Goal: Task Accomplishment & Management: Use online tool/utility

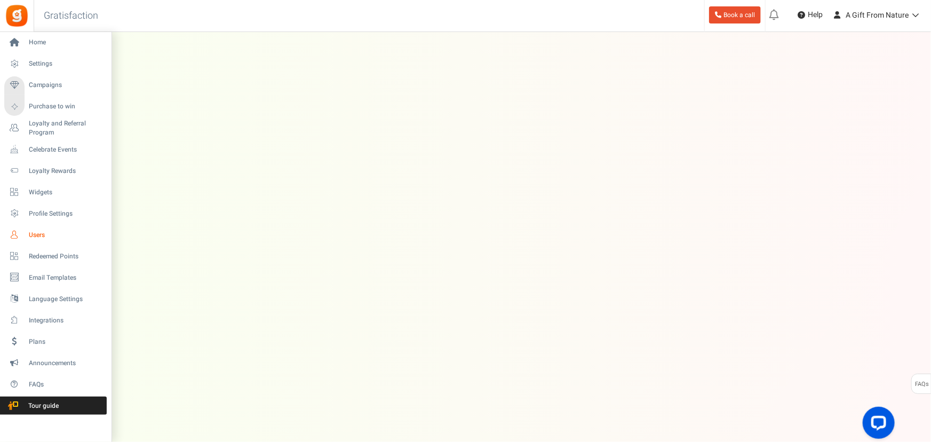
click at [37, 234] on span "Users" at bounding box center [66, 234] width 75 height 9
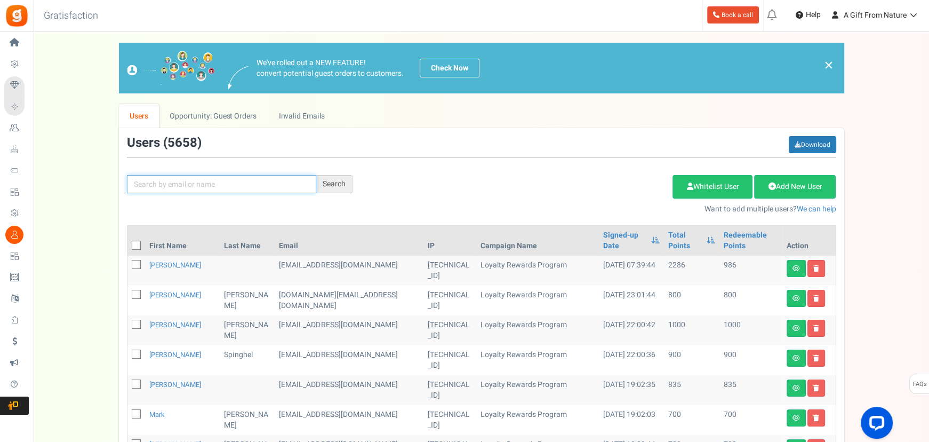
click at [176, 186] on input "text" at bounding box center [221, 184] width 189 height 18
paste input "natediesel"
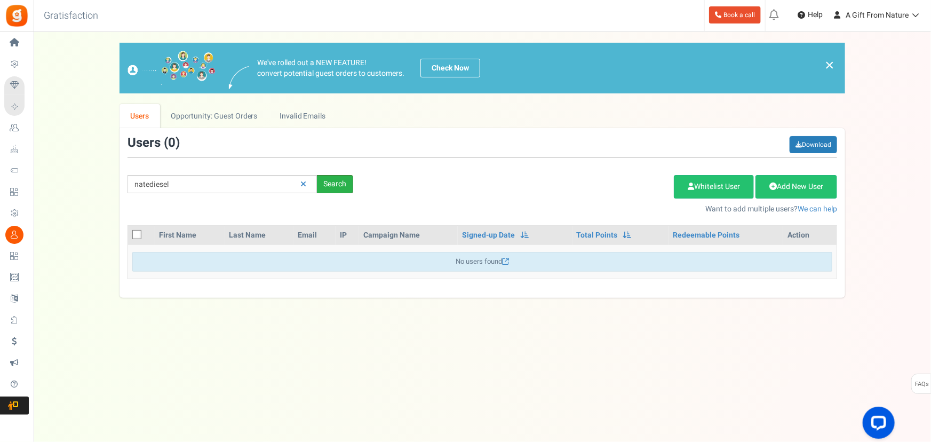
click at [325, 182] on div "Search" at bounding box center [335, 184] width 36 height 18
click at [183, 171] on div "natediesel Search Add Etsy Order Delete Selected Users Import Users Spam Protec…" at bounding box center [481, 175] width 725 height 78
click at [183, 178] on input "natediesel" at bounding box center [221, 184] width 189 height 18
drag, startPoint x: 177, startPoint y: 181, endPoint x: 48, endPoint y: 172, distance: 128.9
click at [59, 175] on div "We've rolled out a NEW FEATURE! convert potential guest orders to customers. Ch…" at bounding box center [482, 170] width 876 height 255
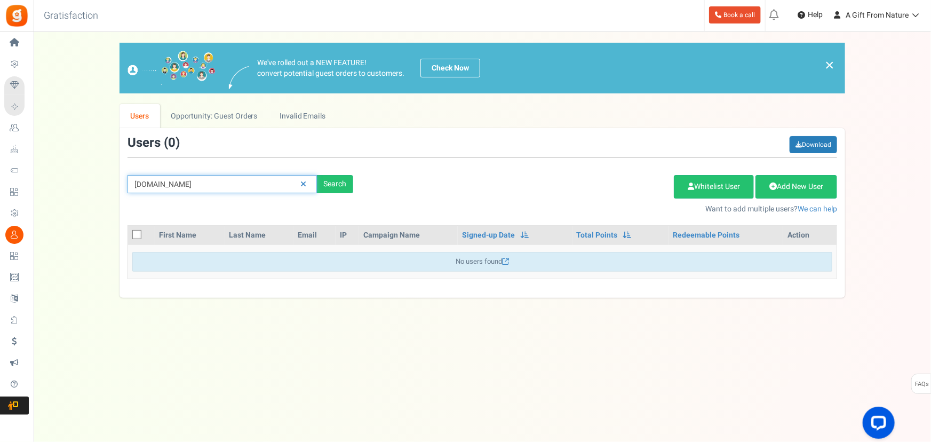
type input "[DOMAIN_NAME]"
click at [338, 186] on div "Search" at bounding box center [335, 184] width 36 height 18
drag, startPoint x: 198, startPoint y: 185, endPoint x: 73, endPoint y: 181, distance: 125.4
click at [74, 182] on div "We've rolled out a NEW FEATURE! convert potential guest orders to customers. Ch…" at bounding box center [482, 170] width 876 height 255
click at [195, 187] on input "[DOMAIN_NAME]" at bounding box center [221, 184] width 189 height 18
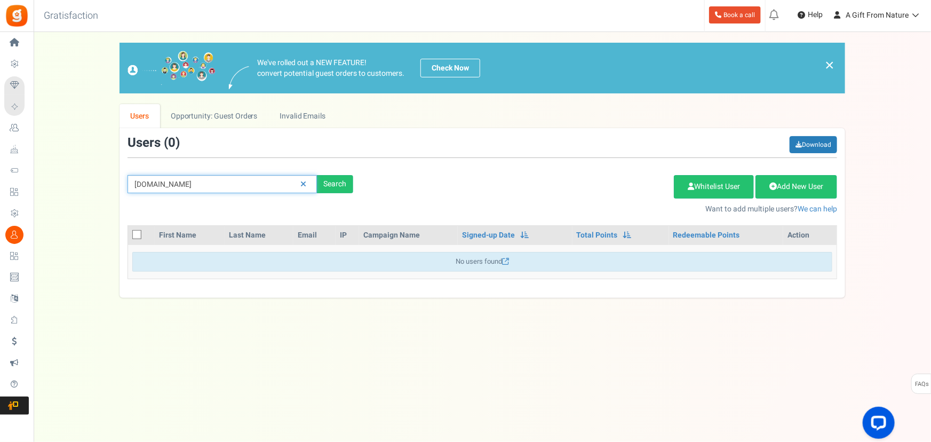
drag, startPoint x: 184, startPoint y: 187, endPoint x: 101, endPoint y: 183, distance: 83.3
click at [101, 183] on div "We've rolled out a NEW FEATURE! convert potential guest orders to customers. Ch…" at bounding box center [482, 170] width 876 height 255
click at [174, 182] on input "[DOMAIN_NAME]" at bounding box center [221, 184] width 189 height 18
drag, startPoint x: 187, startPoint y: 182, endPoint x: 125, endPoint y: 180, distance: 61.4
click at [124, 180] on div "[DOMAIN_NAME] Search" at bounding box center [240, 184] width 242 height 18
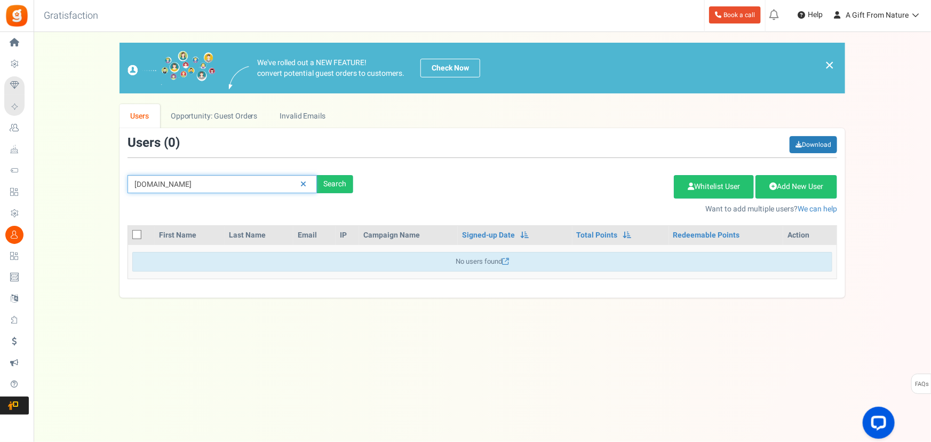
click at [146, 182] on input "[DOMAIN_NAME]" at bounding box center [221, 184] width 189 height 18
drag, startPoint x: 136, startPoint y: 183, endPoint x: 229, endPoint y: 182, distance: 93.3
click at [222, 182] on input "[DOMAIN_NAME]" at bounding box center [221, 184] width 189 height 18
click at [206, 181] on input "[DOMAIN_NAME]" at bounding box center [221, 184] width 189 height 18
drag, startPoint x: 192, startPoint y: 185, endPoint x: 111, endPoint y: 183, distance: 80.6
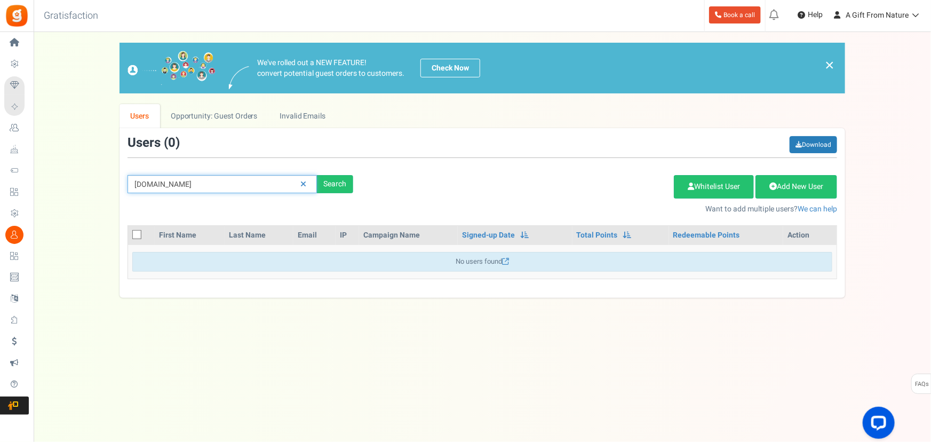
click at [100, 181] on div "We've rolled out a NEW FEATURE! convert potential guest orders to customers. Ch…" at bounding box center [482, 170] width 876 height 255
click at [164, 182] on input "[DOMAIN_NAME]" at bounding box center [221, 184] width 189 height 18
drag, startPoint x: 201, startPoint y: 183, endPoint x: 37, endPoint y: 167, distance: 164.6
click at [53, 170] on div "We've rolled out a NEW FEATURE! convert potential guest orders to customers. Ch…" at bounding box center [482, 170] width 876 height 255
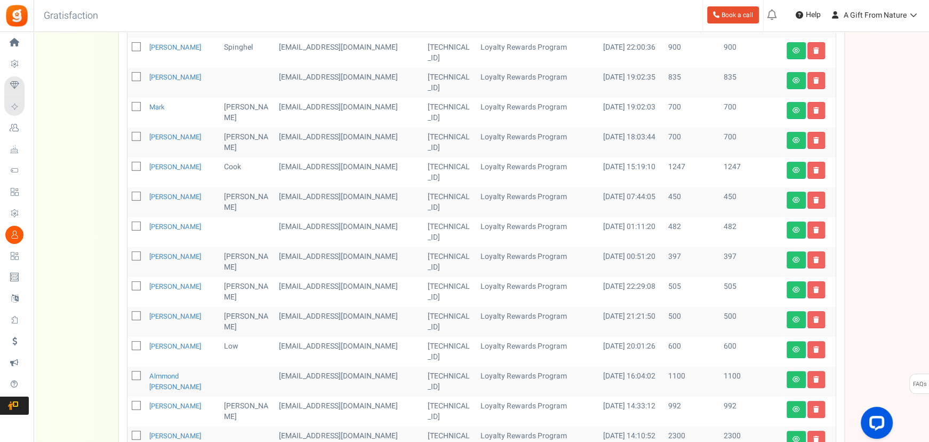
scroll to position [388, 0]
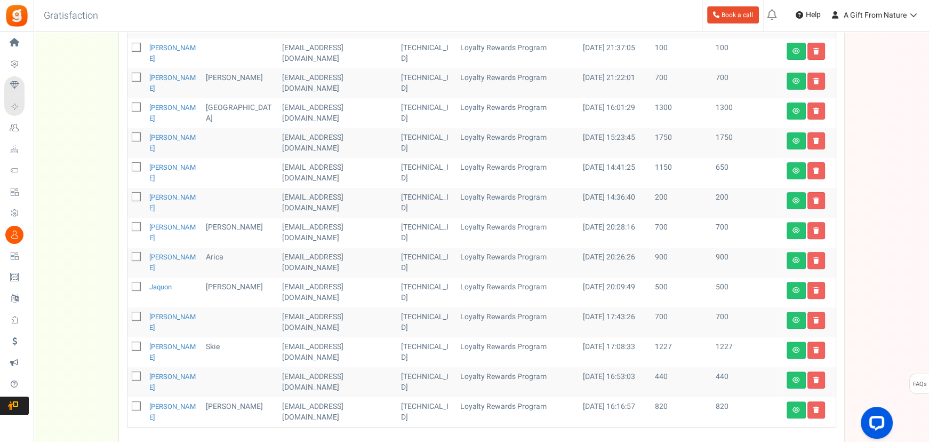
scroll to position [512, 0]
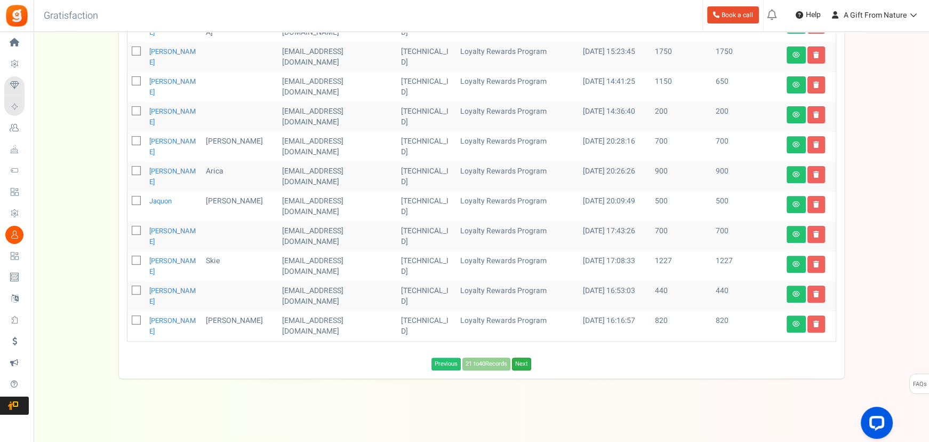
click at [522, 366] on link "Next" at bounding box center [521, 363] width 19 height 13
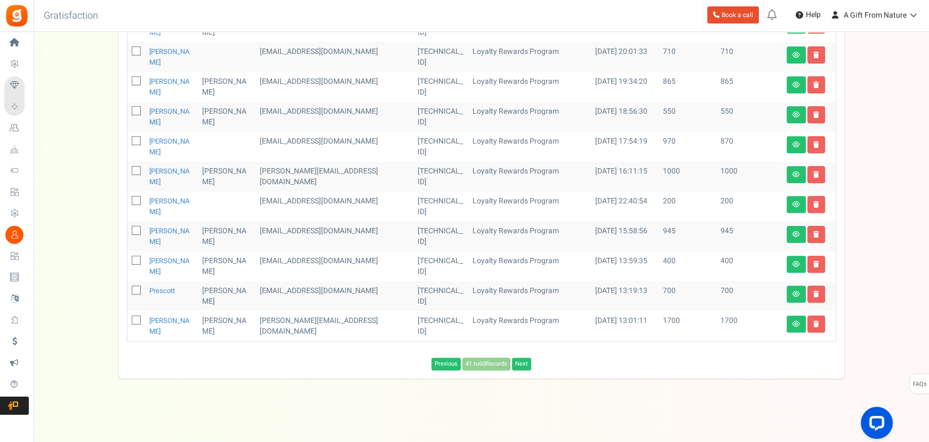
scroll to position [413, 0]
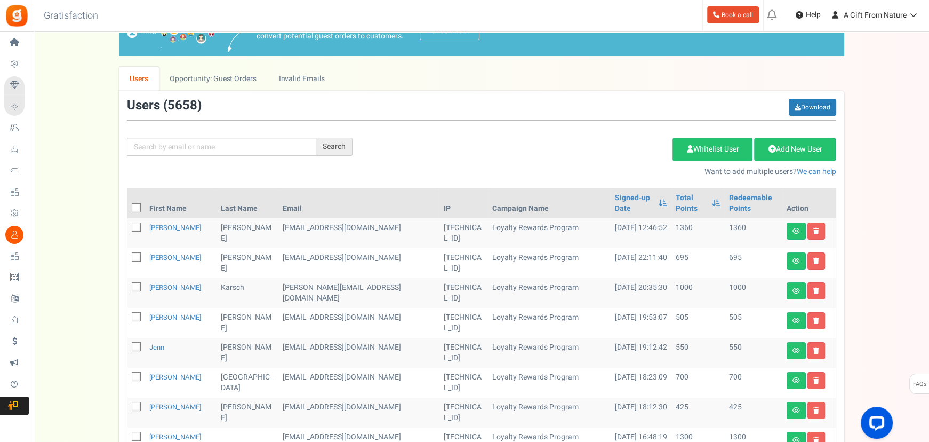
scroll to position [0, 0]
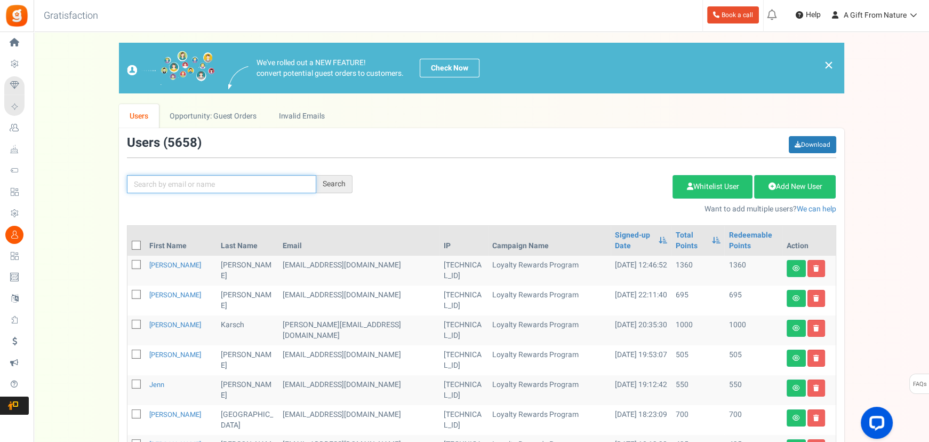
click at [173, 179] on input "text" at bounding box center [221, 184] width 189 height 18
click at [177, 190] on input "text" at bounding box center [221, 184] width 189 height 18
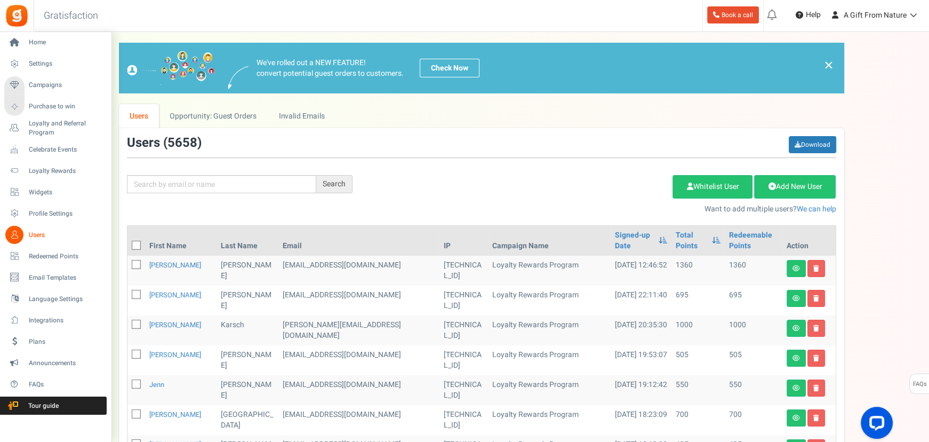
click at [31, 233] on span "Users" at bounding box center [66, 234] width 75 height 9
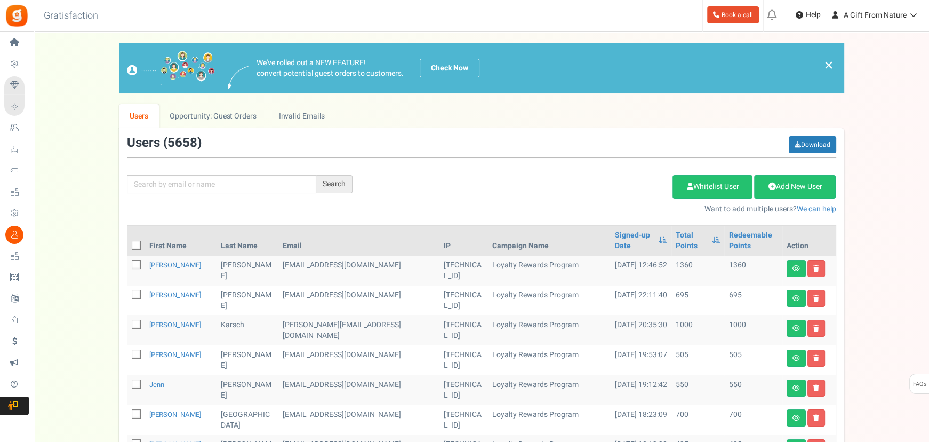
click at [602, 149] on div "Users ( 5658 ) Download" at bounding box center [481, 147] width 709 height 22
click at [165, 187] on input "text" at bounding box center [221, 184] width 189 height 18
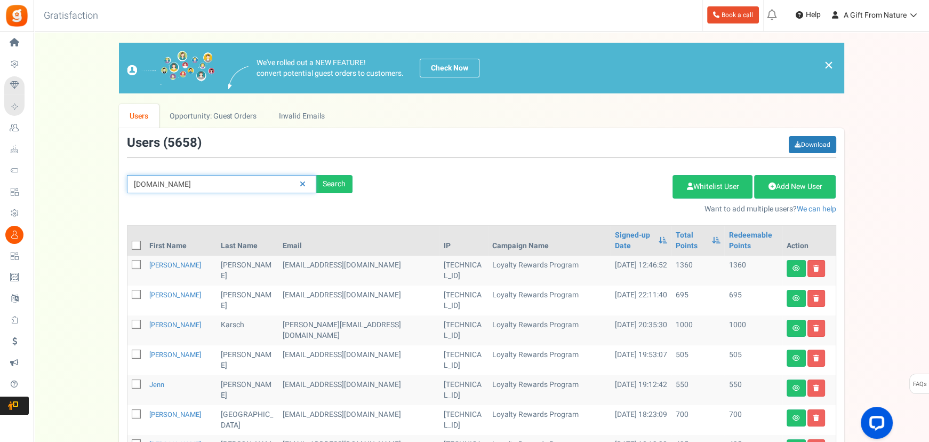
type input "[DOMAIN_NAME]"
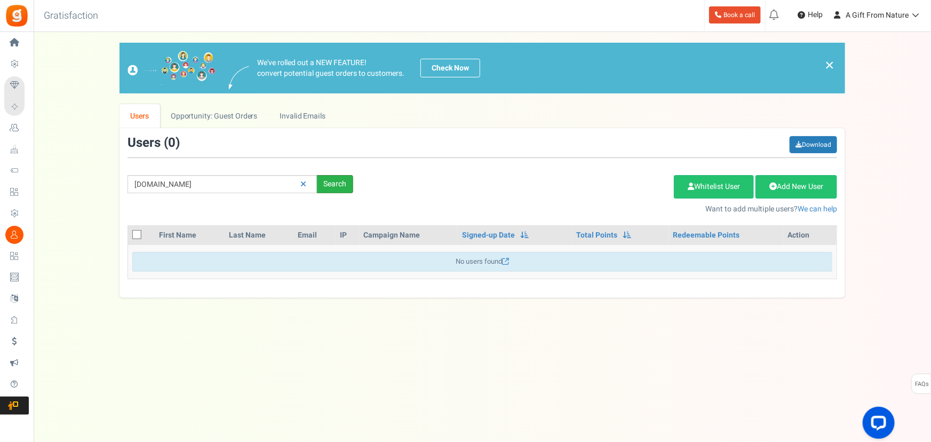
click at [318, 180] on div "Search" at bounding box center [335, 184] width 36 height 18
click at [304, 190] on link at bounding box center [303, 184] width 17 height 19
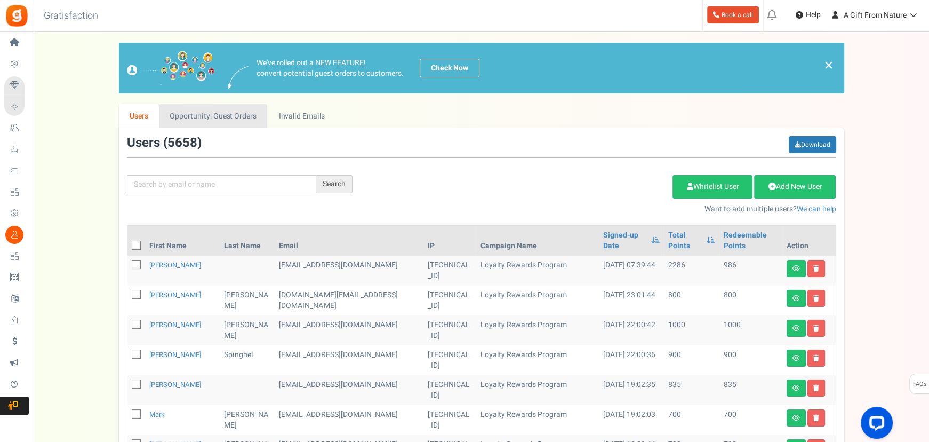
click at [234, 123] on link "Opportunity: Guest Orders" at bounding box center [213, 116] width 108 height 24
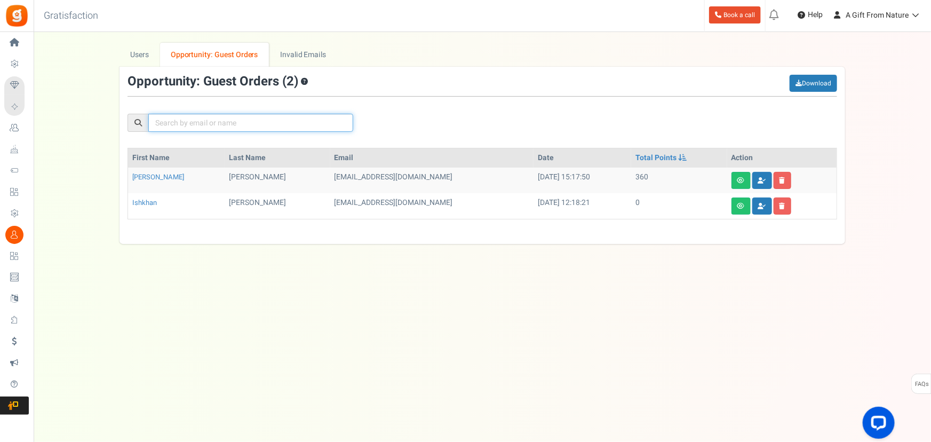
click at [197, 125] on input "text" at bounding box center [250, 123] width 205 height 18
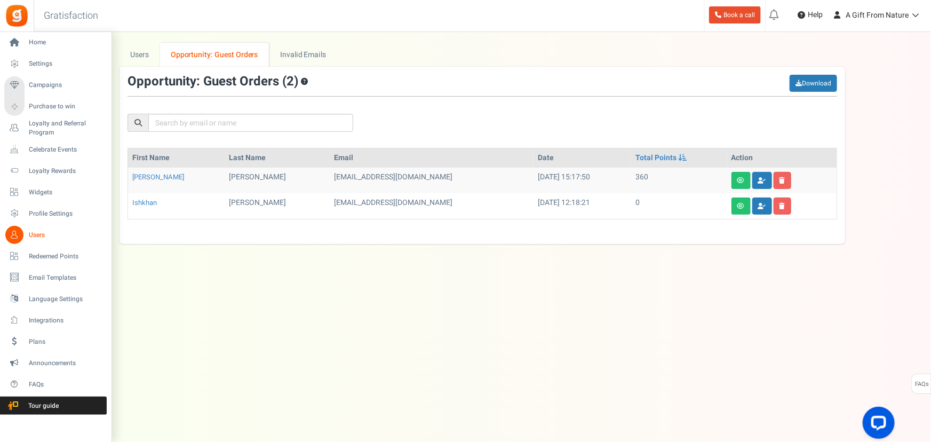
drag, startPoint x: 21, startPoint y: 237, endPoint x: 34, endPoint y: 240, distance: 12.6
click at [21, 237] on icon at bounding box center [14, 235] width 18 height 18
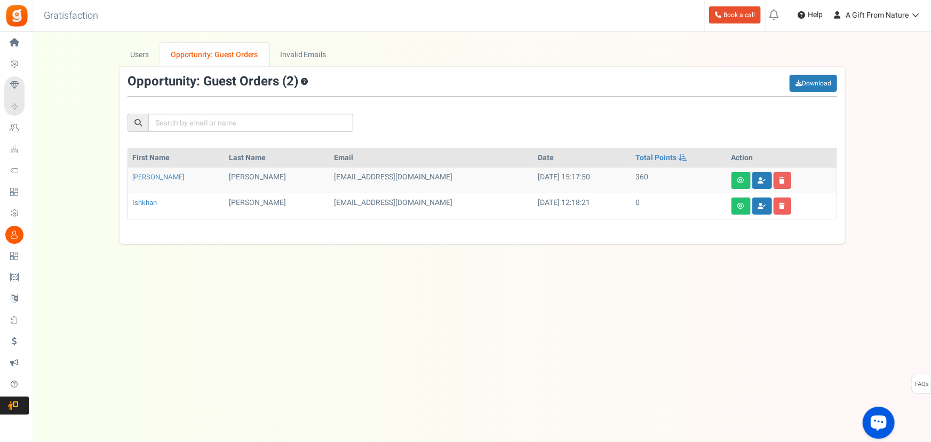
click at [886, 414] on div "Open LiveChat chat widget" at bounding box center [878, 421] width 18 height 18
click at [549, 330] on div "Under maintenance we will be back soon We apologize for any inconvenience. The …" at bounding box center [482, 199] width 897 height 335
click at [213, 124] on input "text" at bounding box center [250, 123] width 205 height 18
click at [195, 119] on input "text" at bounding box center [250, 123] width 205 height 18
paste input "[EMAIL_ADDRESS][DOMAIN_NAME]"
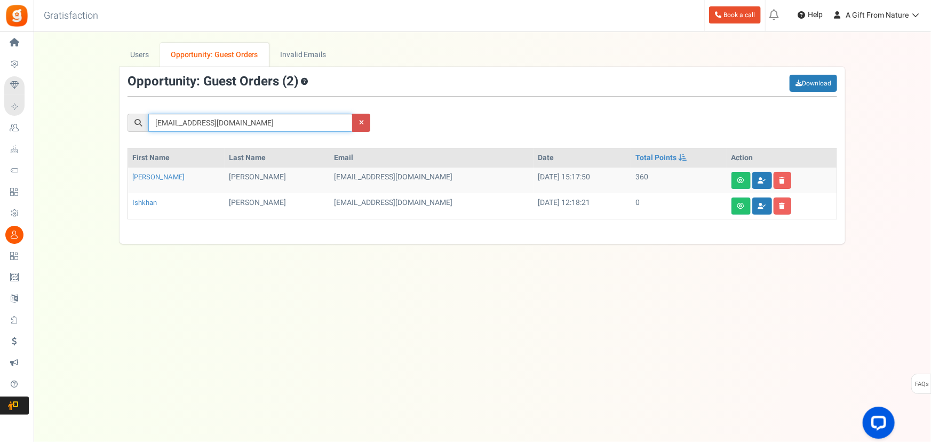
type input "[EMAIL_ADDRESS][DOMAIN_NAME]"
click at [137, 49] on link "Users" at bounding box center [139, 55] width 41 height 24
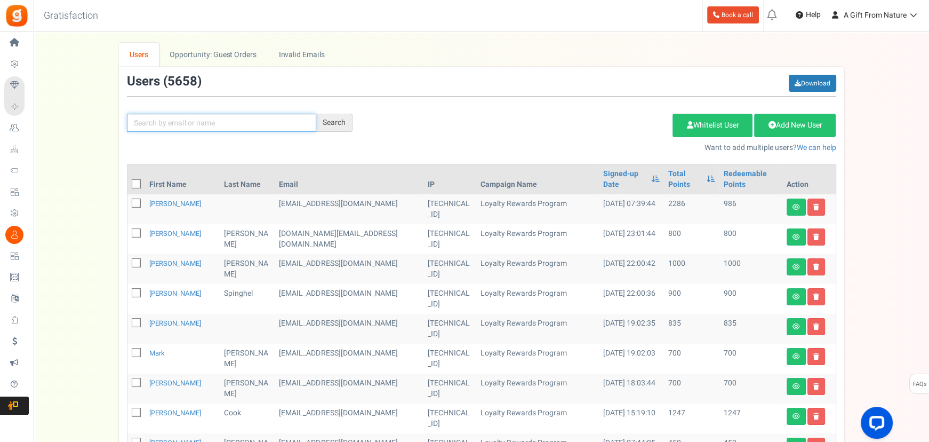
click at [209, 118] on input "text" at bounding box center [221, 123] width 189 height 18
paste input "[EMAIL_ADDRESS][DOMAIN_NAME]"
type input "[EMAIL_ADDRESS][DOMAIN_NAME]"
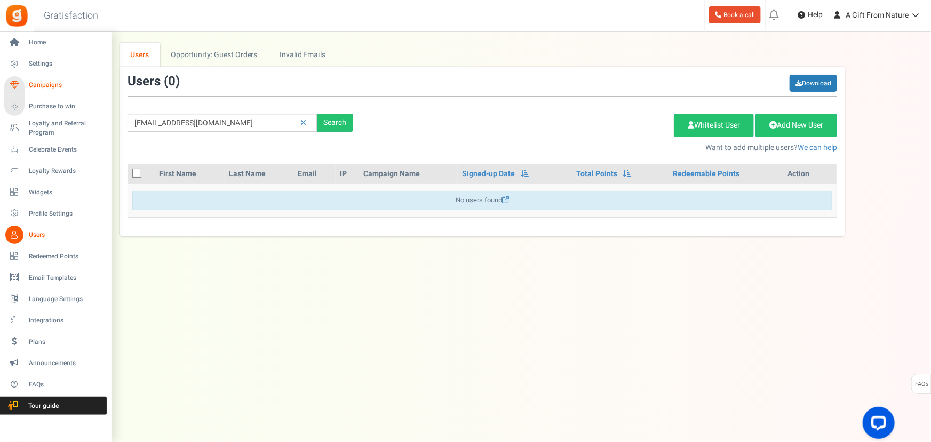
click at [34, 81] on span "Campaigns" at bounding box center [66, 85] width 75 height 9
